Goal: Information Seeking & Learning: Learn about a topic

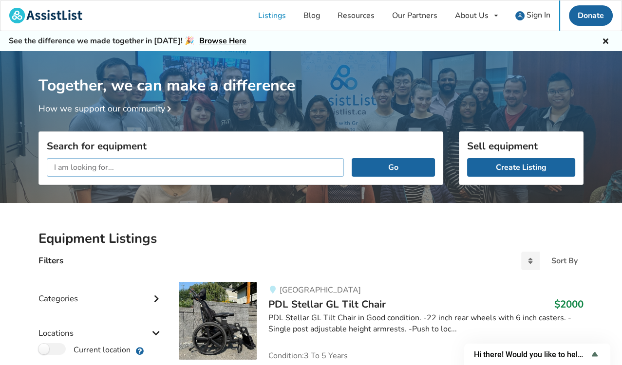
click at [130, 169] on input "text" at bounding box center [195, 167] width 297 height 19
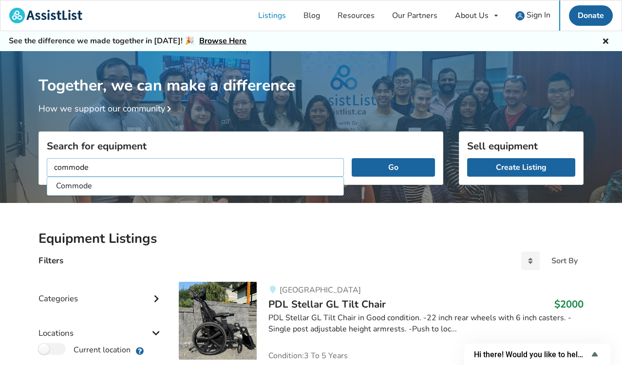
type input "commode"
click at [352, 158] on button "Go" at bounding box center [393, 167] width 83 height 19
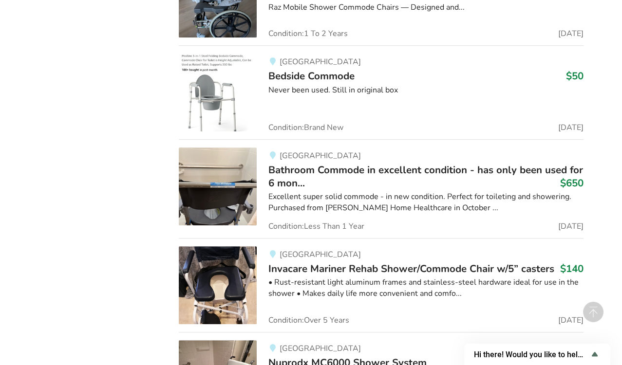
scroll to position [728, 0]
drag, startPoint x: 285, startPoint y: 323, endPoint x: 432, endPoint y: 340, distance: 148.6
click at [432, 345] on div "[GEOGRAPHIC_DATA]" at bounding box center [425, 349] width 315 height 8
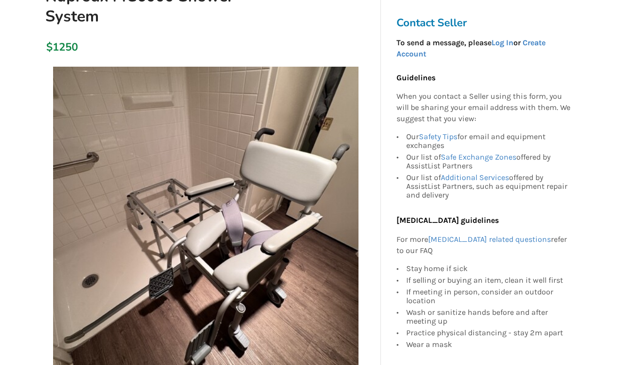
scroll to position [132, 0]
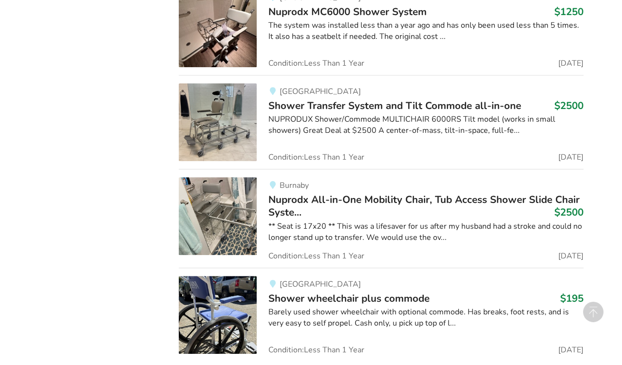
scroll to position [1081, 0]
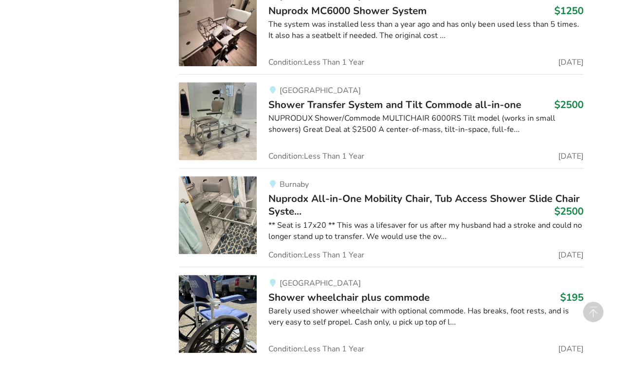
click at [355, 291] on span "Shower wheelchair plus commode" at bounding box center [348, 298] width 161 height 14
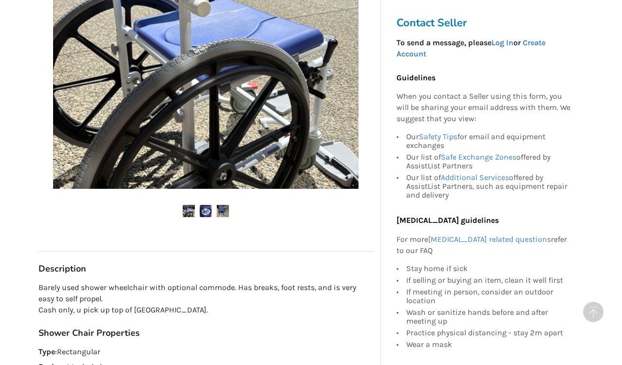
scroll to position [315, 0]
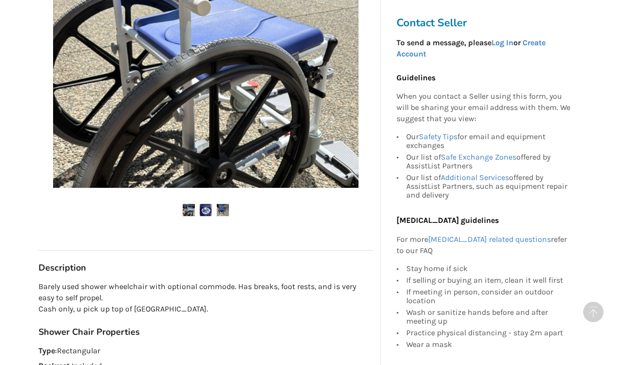
click at [281, 333] on h3 "Shower Chair Properties" at bounding box center [205, 332] width 335 height 11
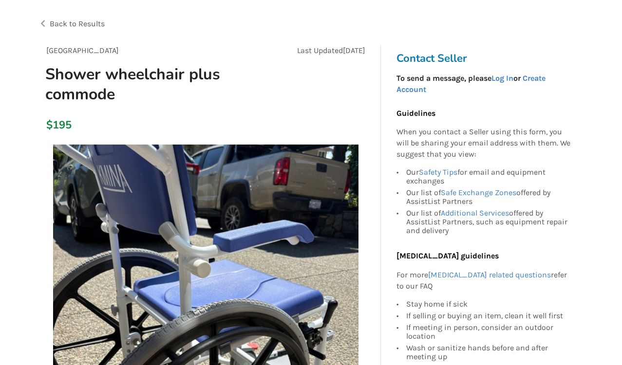
scroll to position [72, 0]
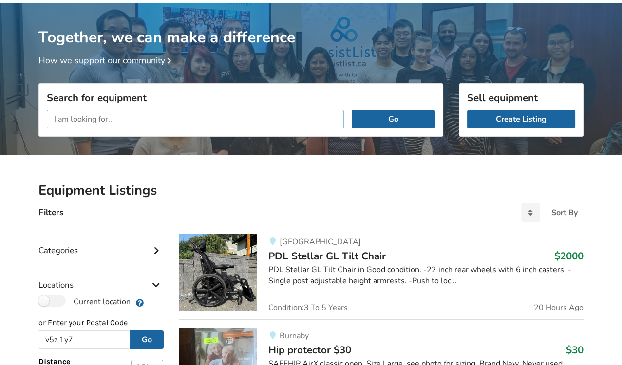
click at [201, 124] on input "text" at bounding box center [195, 119] width 297 height 19
type input "tilt commode"
click at [352, 110] on button "Go" at bounding box center [393, 119] width 83 height 19
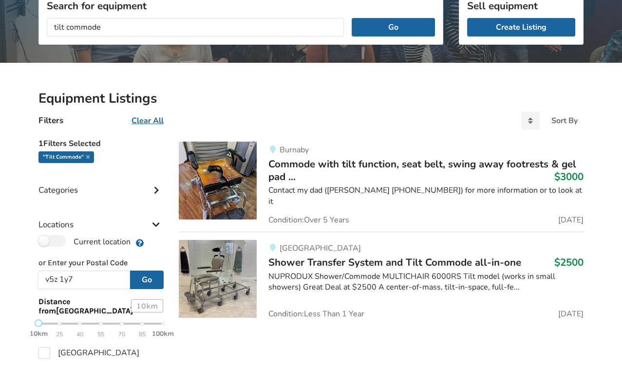
click at [303, 274] on div "NUPRODUX Shower/Commode MULTICHAIR 6000RS Tilt model (works in small showers) G…" at bounding box center [425, 282] width 315 height 22
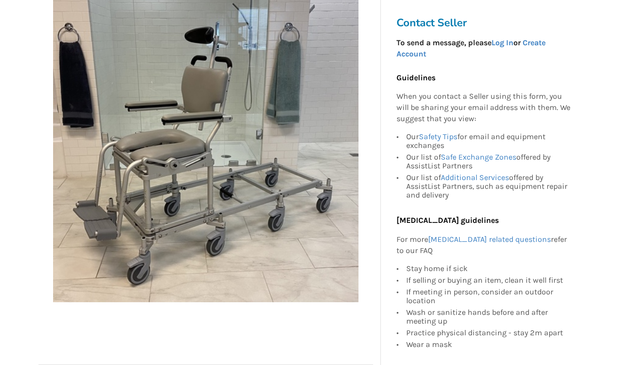
scroll to position [203, 0]
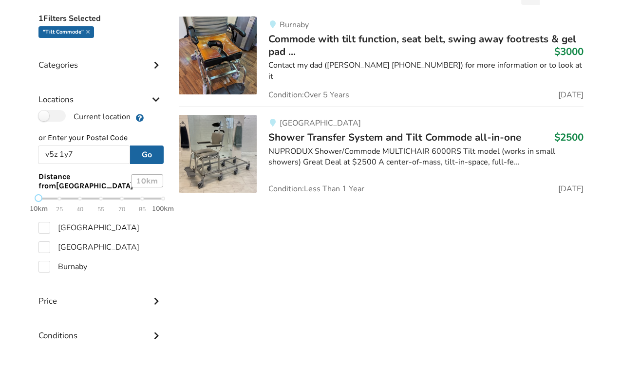
scroll to position [263, 0]
